Goal: Task Accomplishment & Management: Use online tool/utility

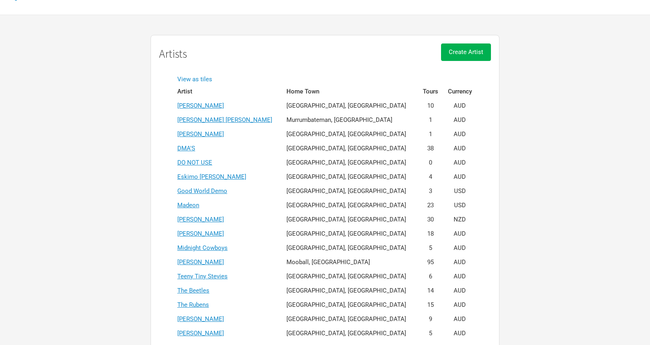
scroll to position [41, 0]
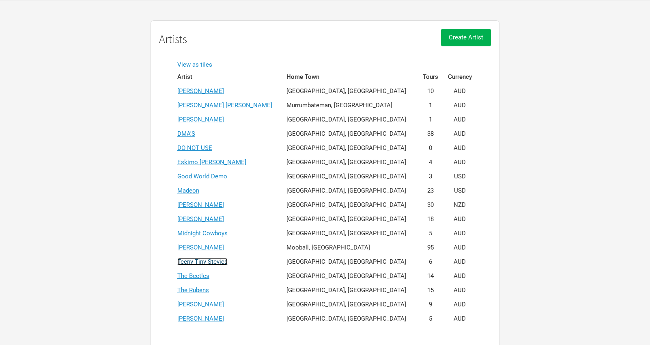
click at [203, 264] on link "Teeny Tiny Stevies" at bounding box center [202, 261] width 50 height 7
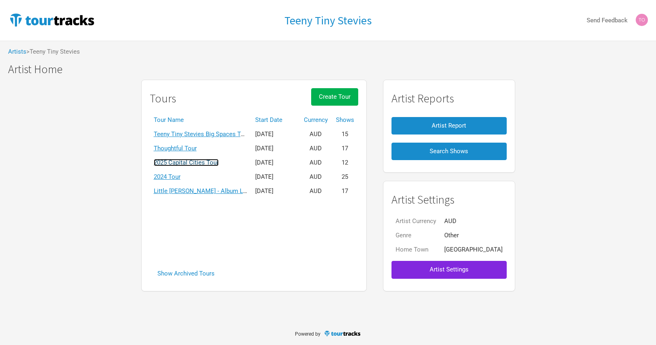
click at [213, 164] on link "2025 Capital Cities Tour" at bounding box center [186, 162] width 65 height 7
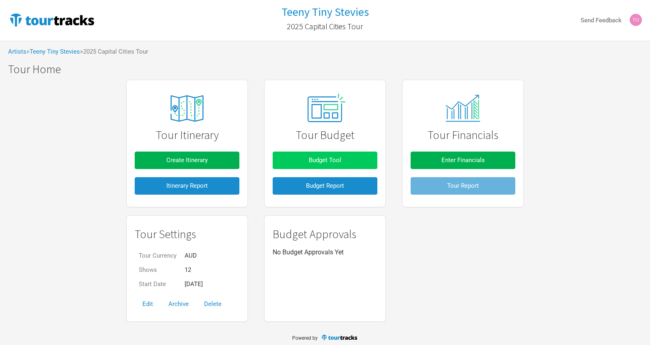
click at [325, 157] on span "Budget Tool" at bounding box center [325, 159] width 32 height 7
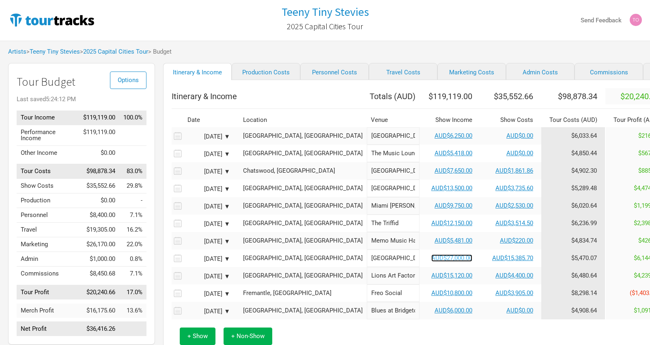
click at [431, 261] on link "AUD$27,000.00" at bounding box center [451, 257] width 41 height 7
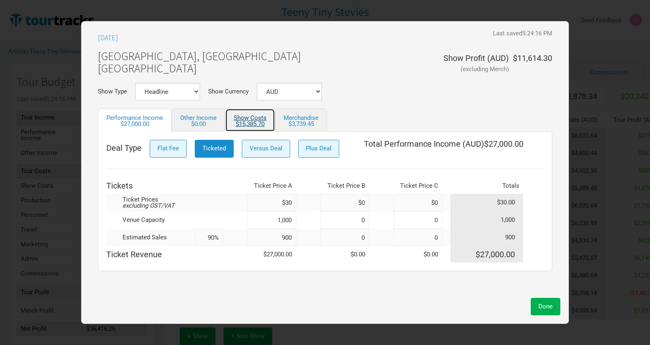
click at [252, 125] on div "$15,385.70" at bounding box center [250, 124] width 33 height 6
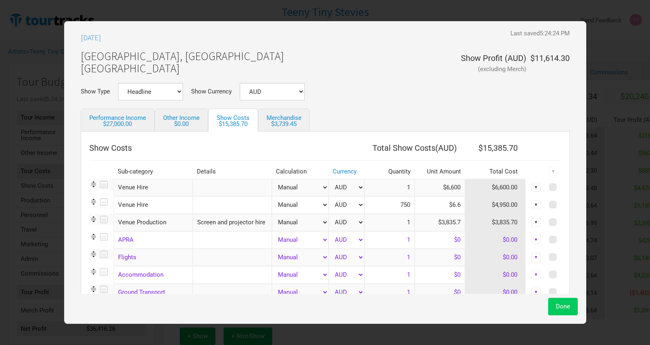
click at [564, 308] on span "Done" at bounding box center [563, 305] width 14 height 7
